Goal: Task Accomplishment & Management: Manage account settings

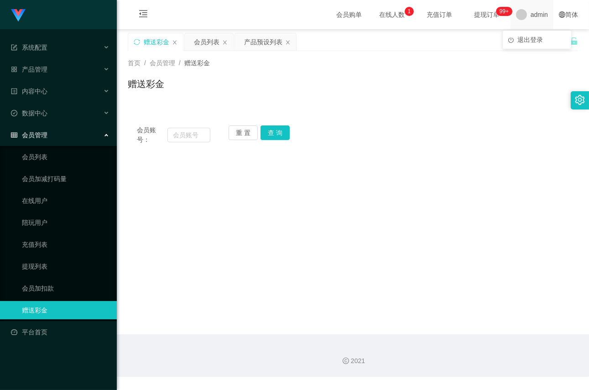
click at [531, 13] on span "admin" at bounding box center [539, 14] width 17 height 29
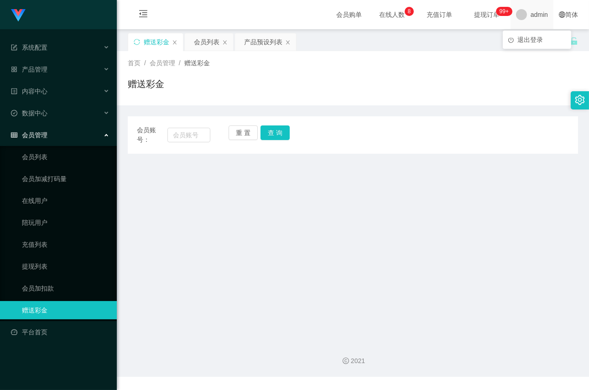
click at [535, 14] on span "admin" at bounding box center [539, 14] width 17 height 29
click at [529, 39] on span "退出登录" at bounding box center [530, 39] width 26 height 7
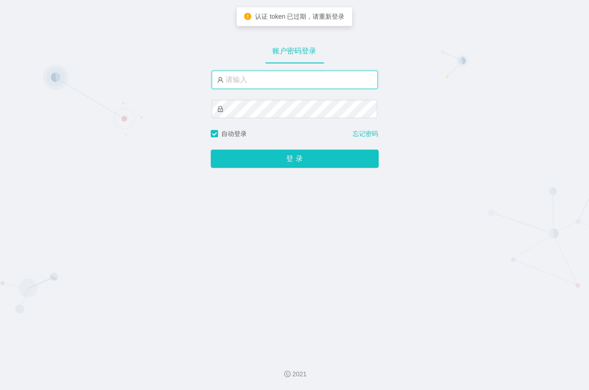
click at [258, 83] on input "text" at bounding box center [295, 80] width 166 height 18
click at [242, 80] on input "text" at bounding box center [295, 80] width 166 height 18
paste input "admin"
type input "admin"
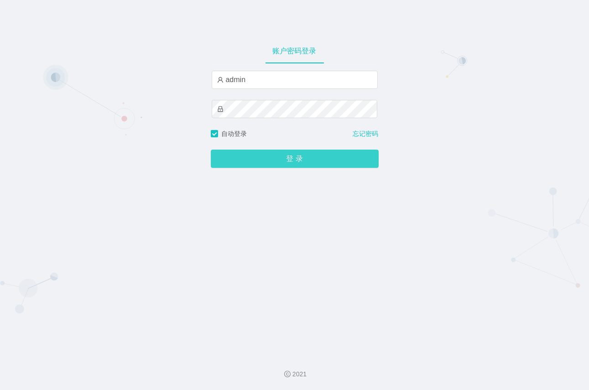
click at [274, 157] on button "登 录" at bounding box center [295, 159] width 168 height 18
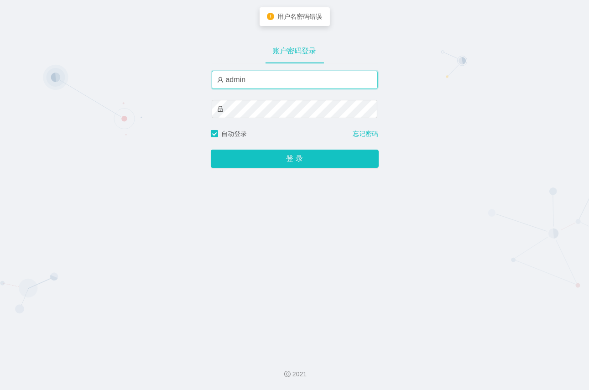
click at [250, 82] on input "admin" at bounding box center [295, 80] width 166 height 18
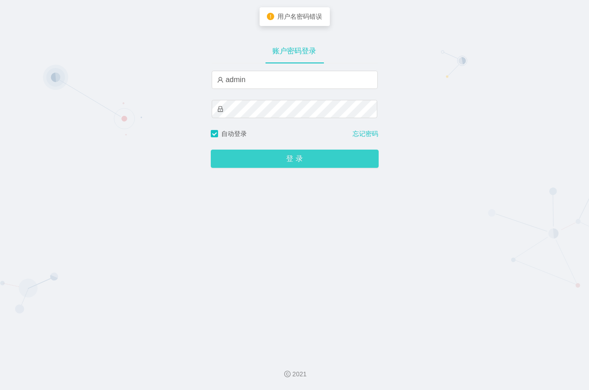
click at [263, 160] on button "登 录" at bounding box center [295, 159] width 168 height 18
click at [283, 163] on button "登 录" at bounding box center [295, 159] width 168 height 18
